Goal: Task Accomplishment & Management: Manage account settings

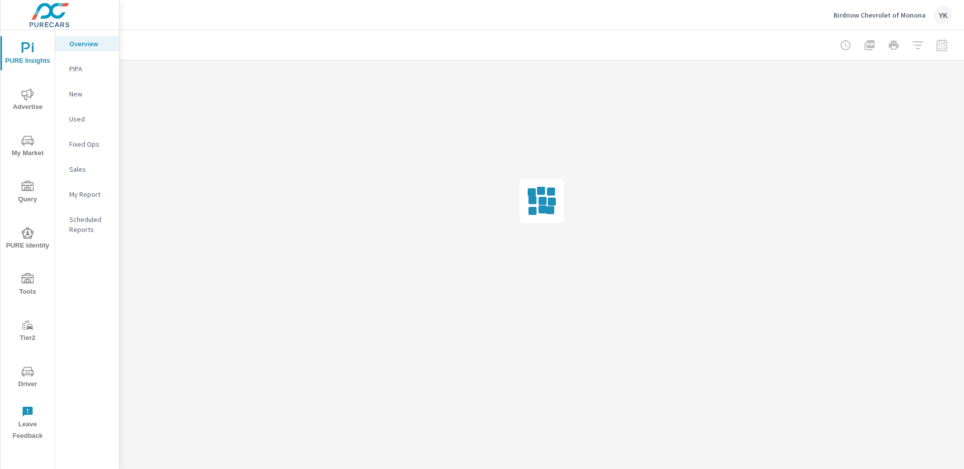
click at [98, 193] on p "My Report" at bounding box center [90, 194] width 42 height 10
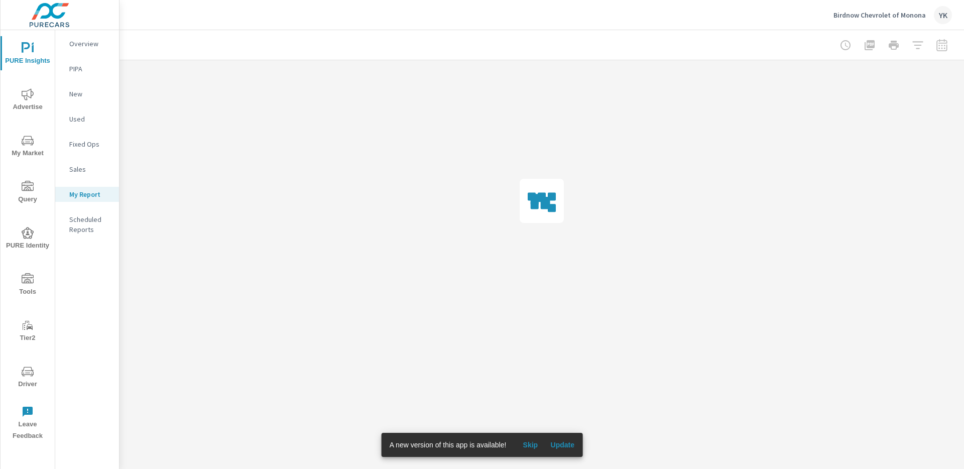
click at [94, 222] on p "Scheduled Reports" at bounding box center [90, 224] width 42 height 20
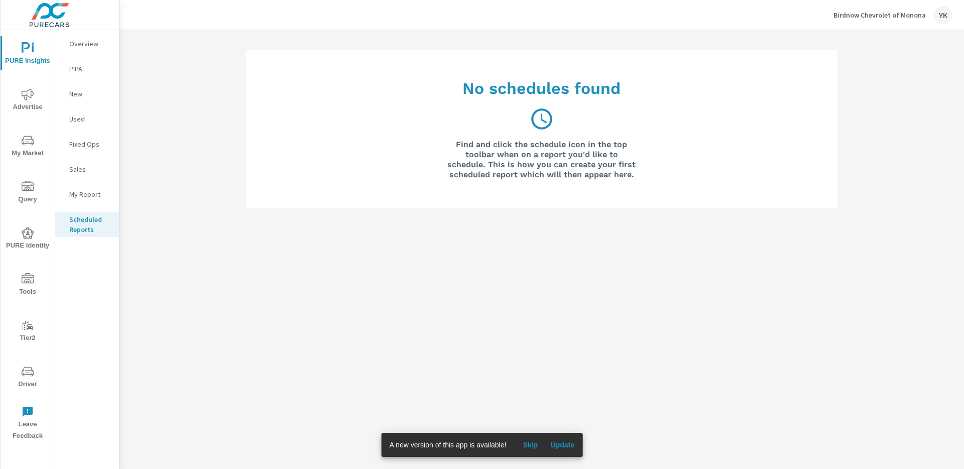
click at [563, 446] on span "Update" at bounding box center [563, 445] width 24 height 9
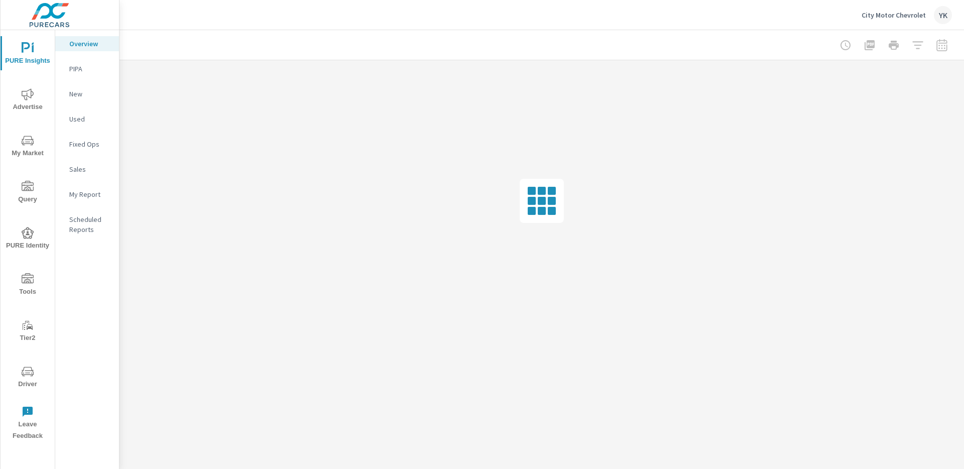
click at [85, 209] on nav "Overview PIPA New Used Fixed Ops Sales My Report Scheduled Reports" at bounding box center [87, 140] width 64 height 221
click at [86, 218] on p "Scheduled Reports" at bounding box center [90, 224] width 42 height 20
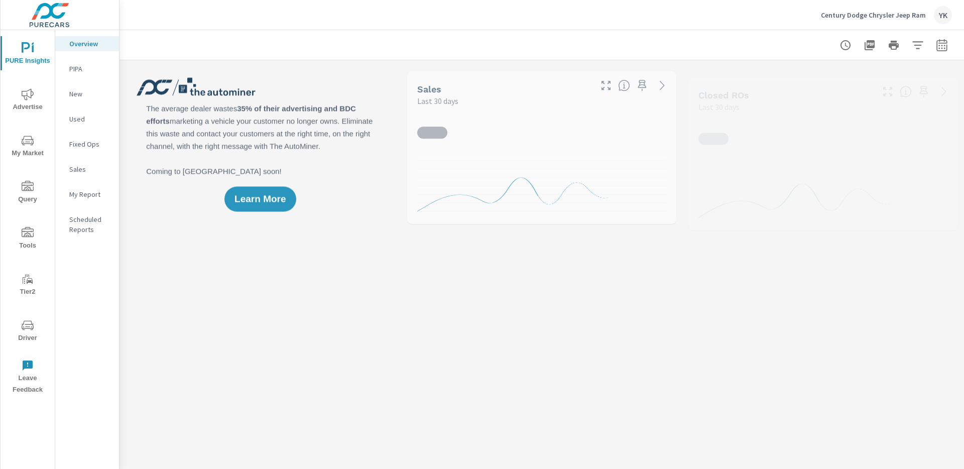
click at [77, 229] on p "Scheduled Reports" at bounding box center [90, 224] width 42 height 20
